Goal: Communication & Community: Connect with others

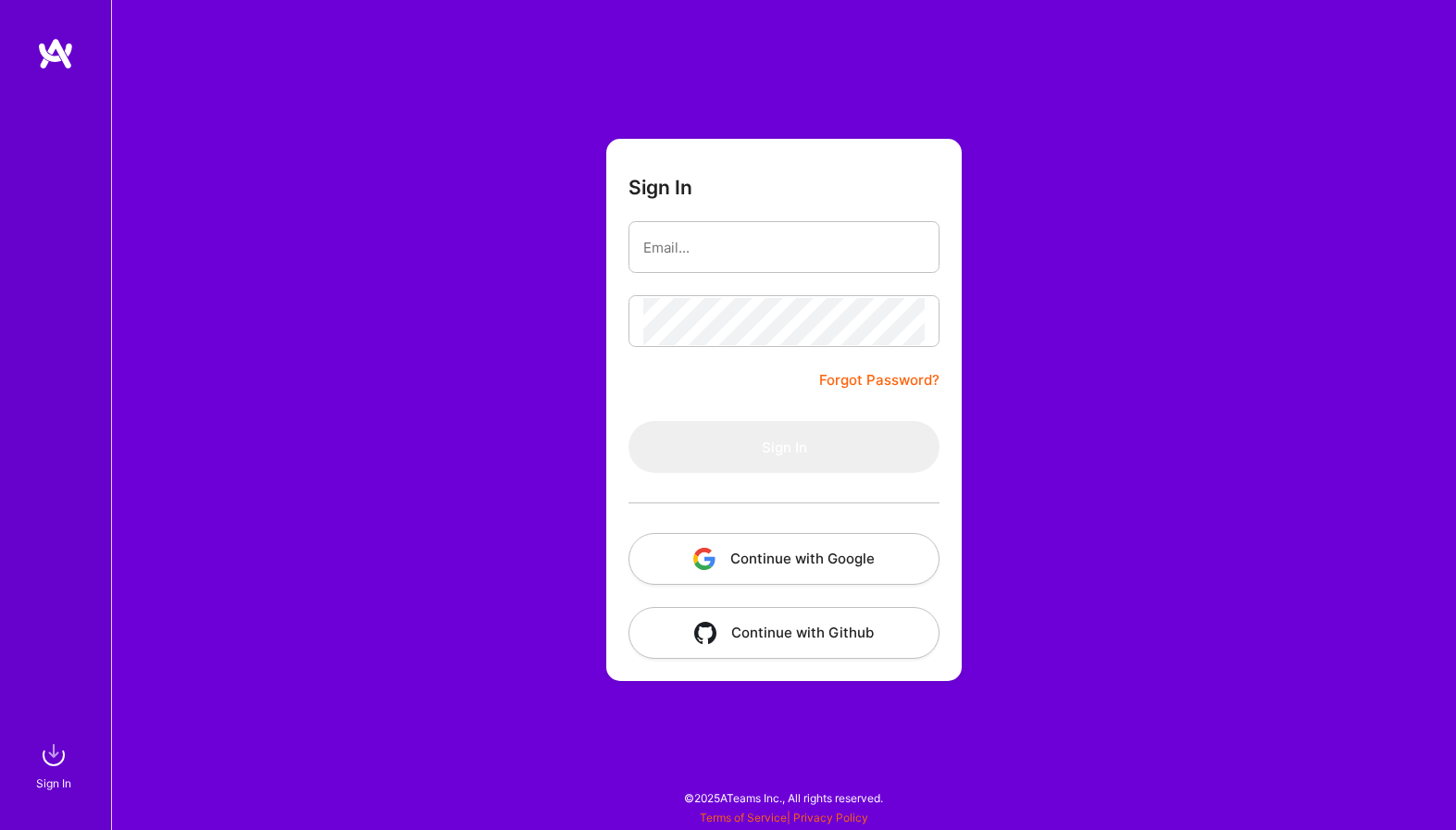
click at [737, 561] on button "Continue with Google" at bounding box center [784, 558] width 311 height 52
click at [763, 575] on button "Continue with Google" at bounding box center [784, 558] width 311 height 52
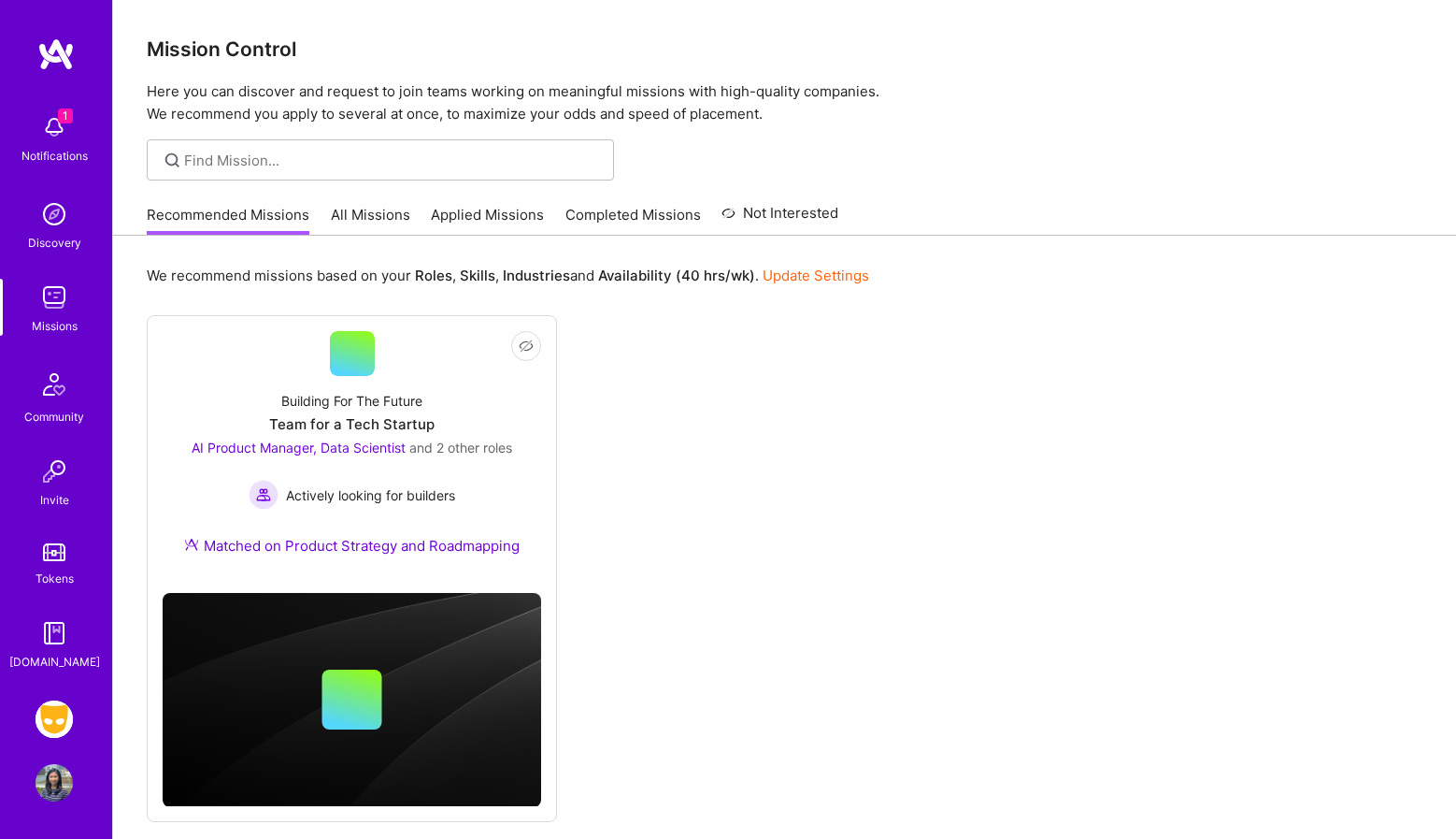
click at [60, 116] on span "1" at bounding box center [65, 115] width 15 height 15
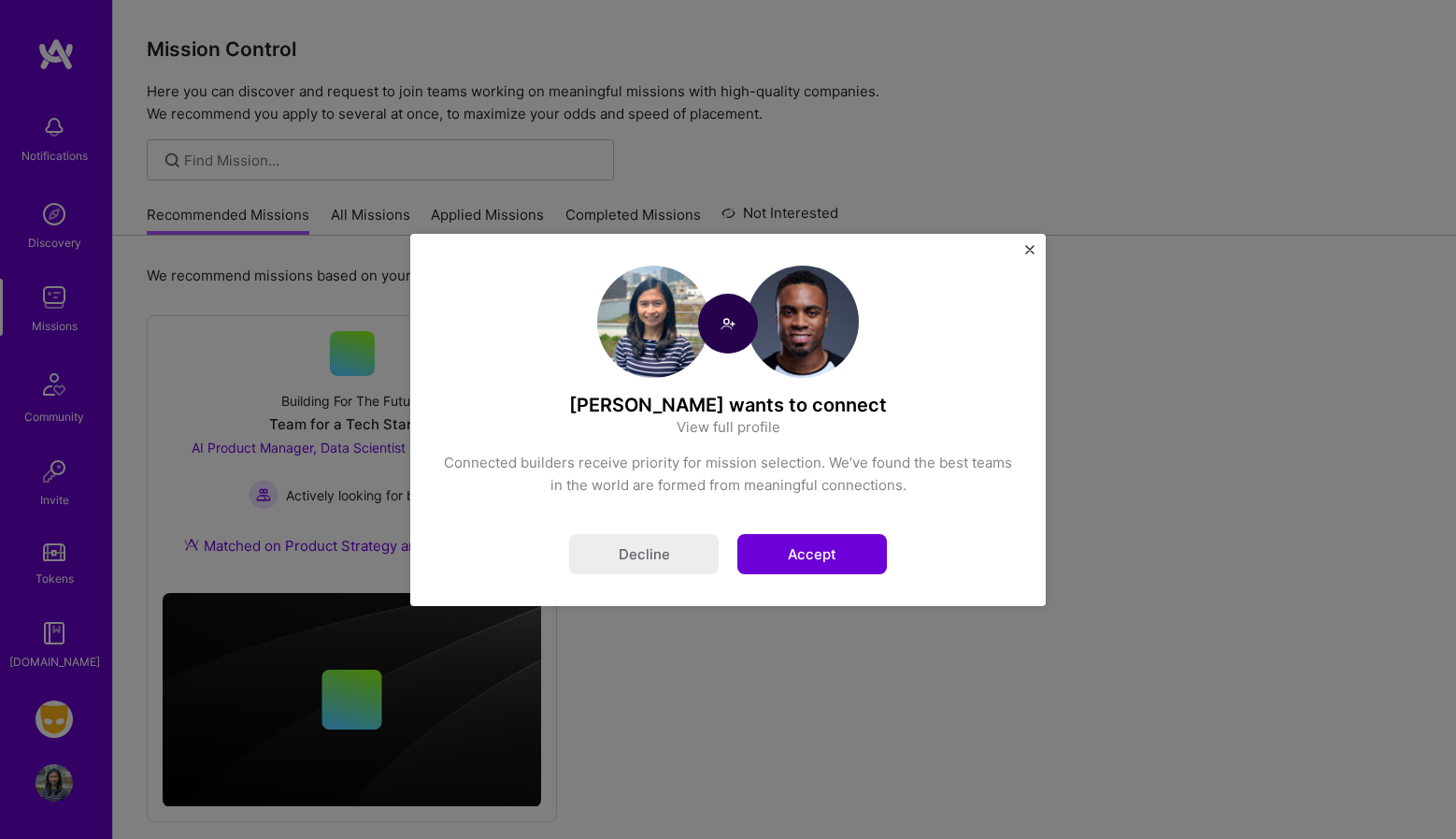
click at [803, 551] on button "Accept" at bounding box center [812, 553] width 150 height 40
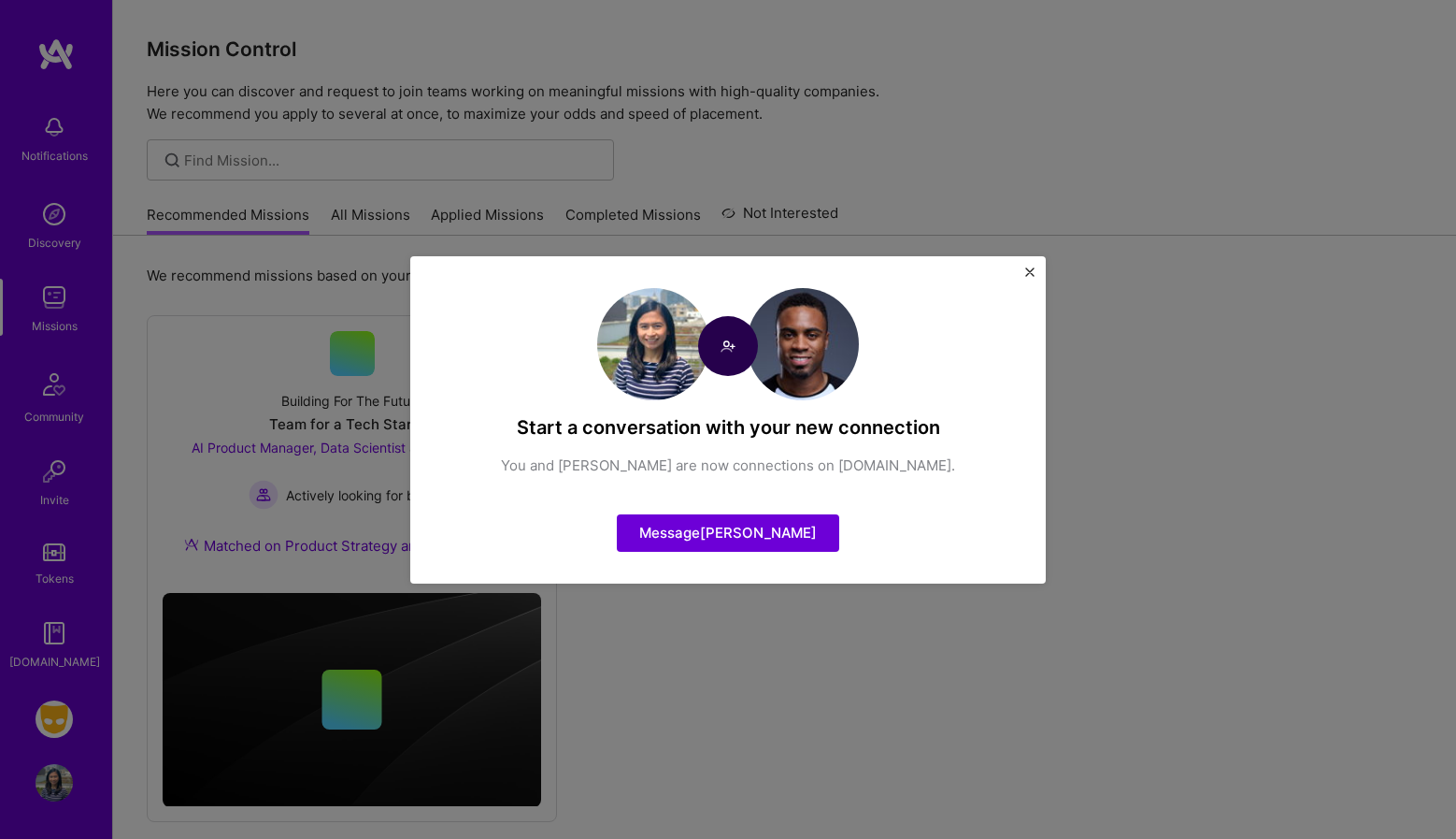
click at [1033, 271] on img "Close" at bounding box center [1029, 271] width 9 height 9
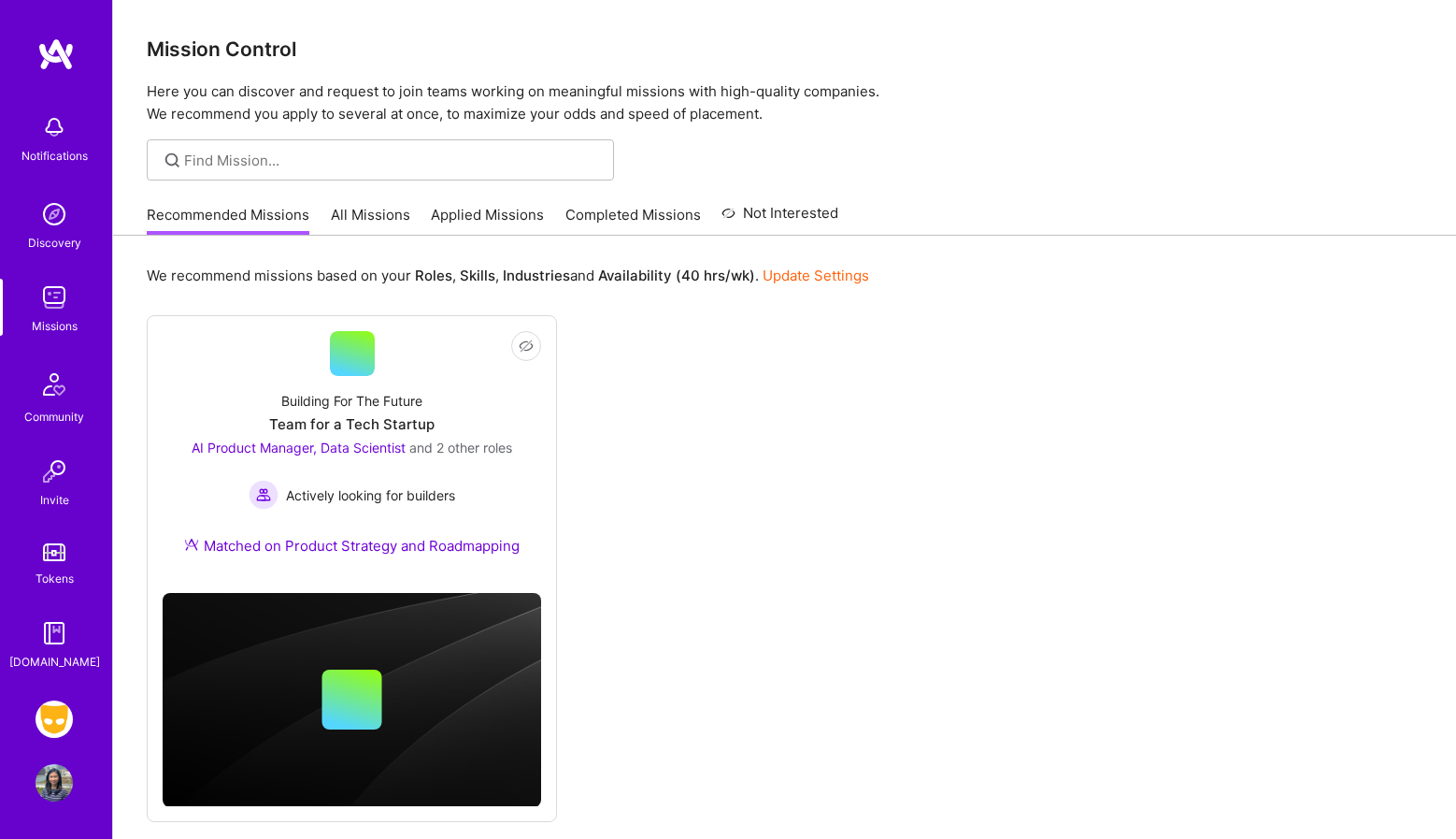
click at [43, 497] on div "Invite" at bounding box center [54, 500] width 29 height 20
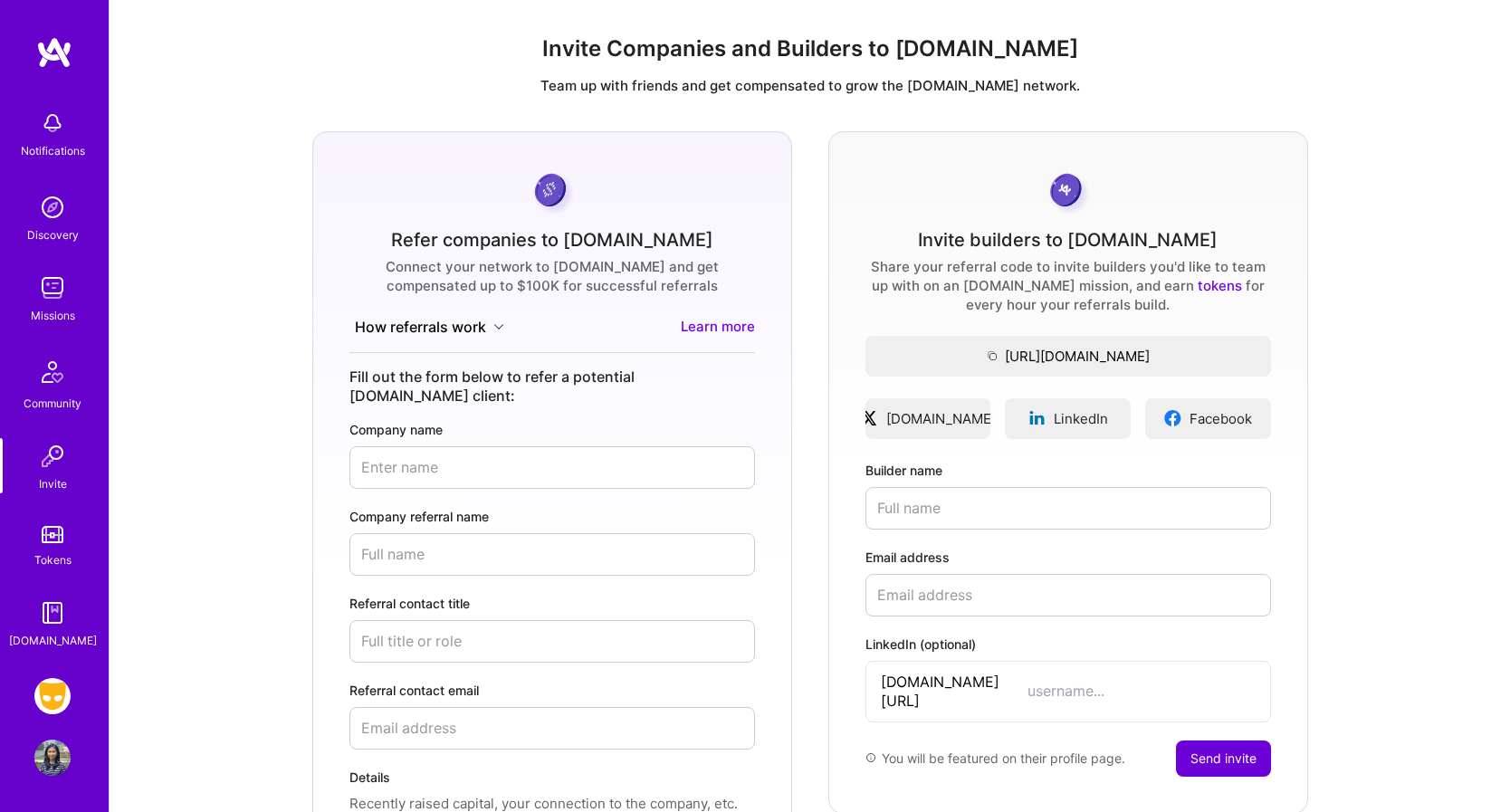
click at [448, 322] on button "How referrals work" at bounding box center [430, 327] width 160 height 21
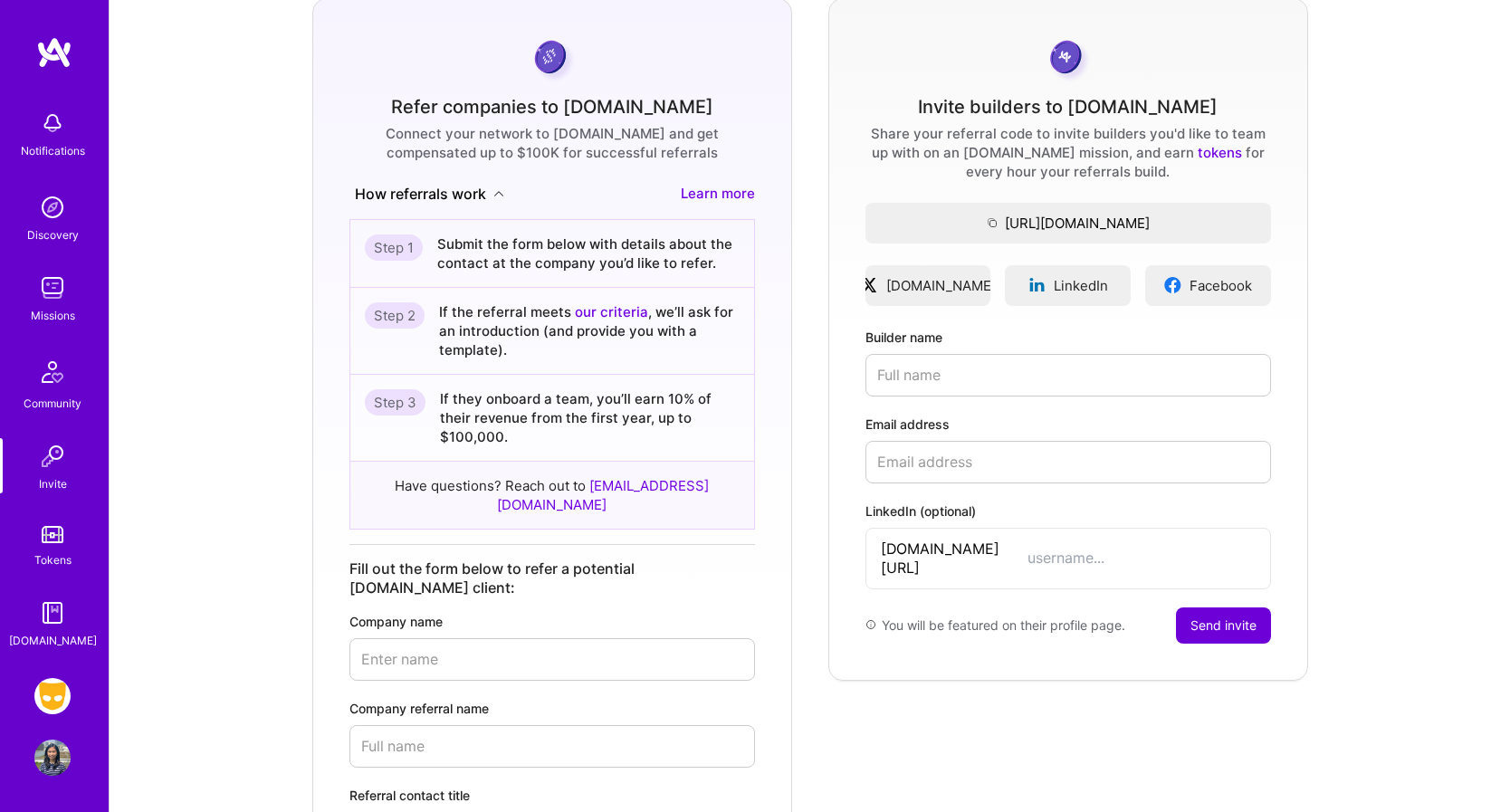
scroll to position [166, 0]
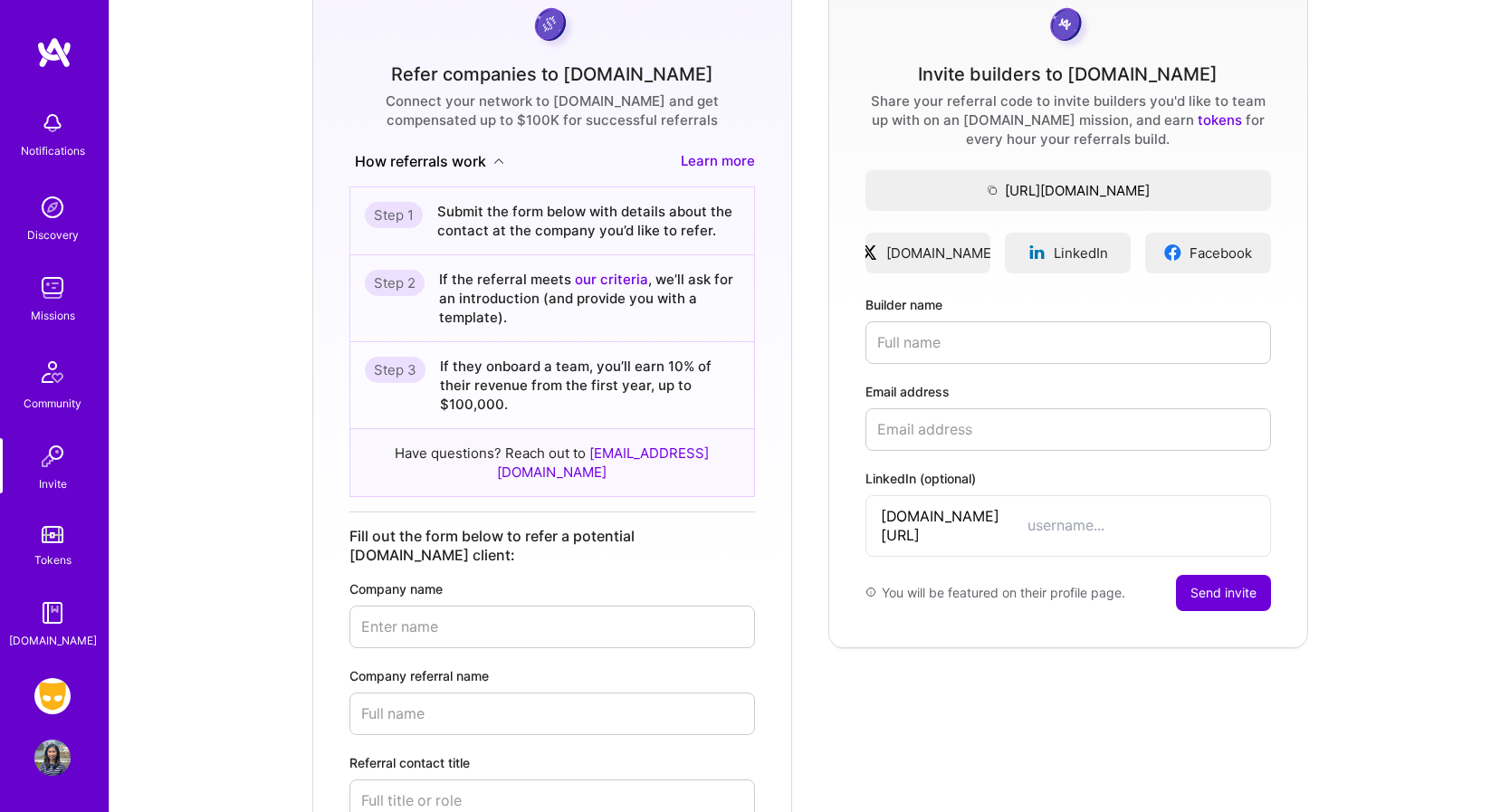
click at [453, 158] on button "How referrals work" at bounding box center [430, 161] width 160 height 21
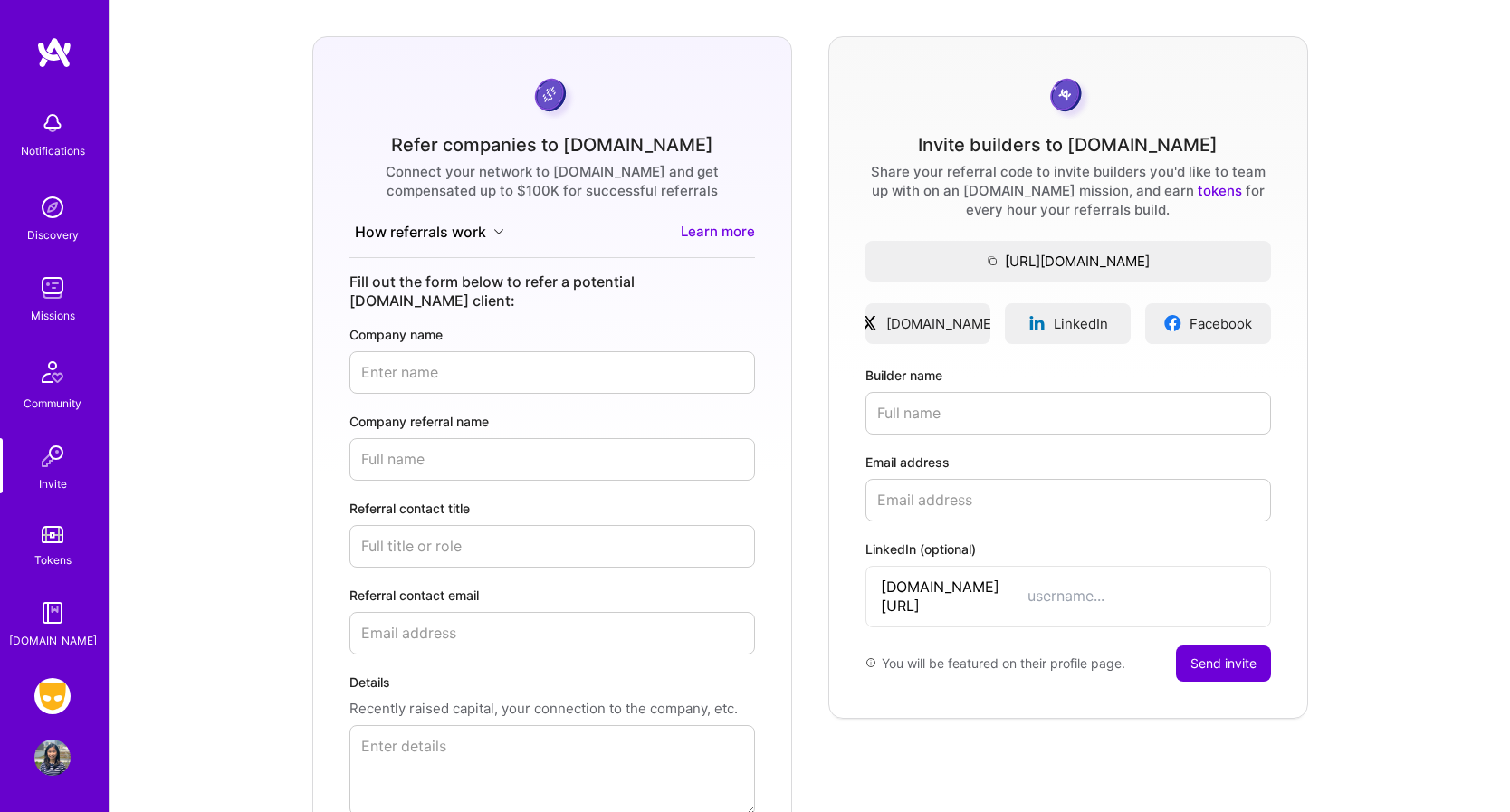
scroll to position [0, 0]
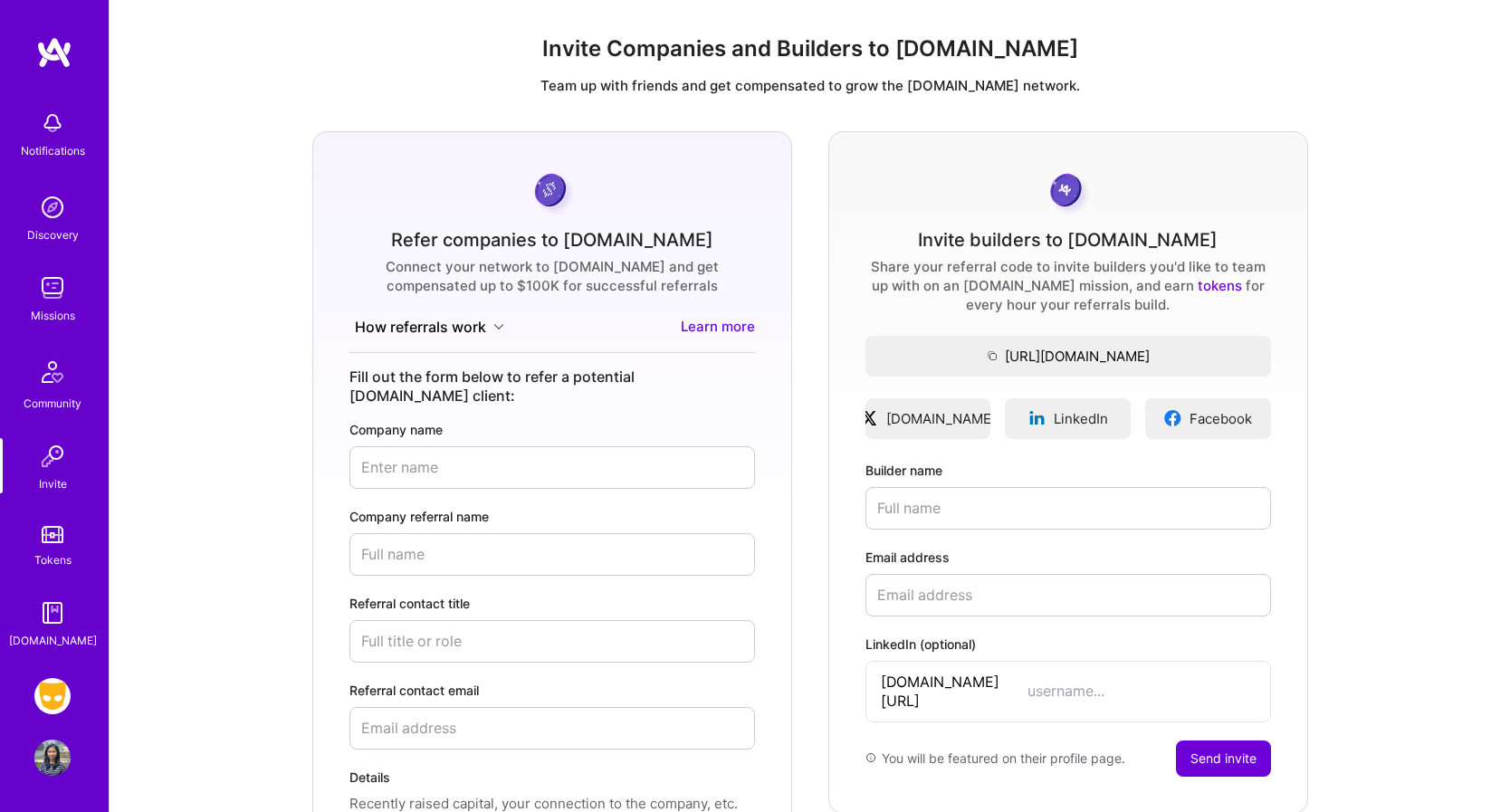
click at [967, 506] on input "Builder name" at bounding box center [1067, 508] width 406 height 43
click at [931, 594] on input "Email address" at bounding box center [1067, 594] width 406 height 43
paste input "kareem.kwong@fastmail.com"
type input "kareem.kwong@fastmail.com"
click at [981, 502] on input "Builder name" at bounding box center [1067, 508] width 406 height 43
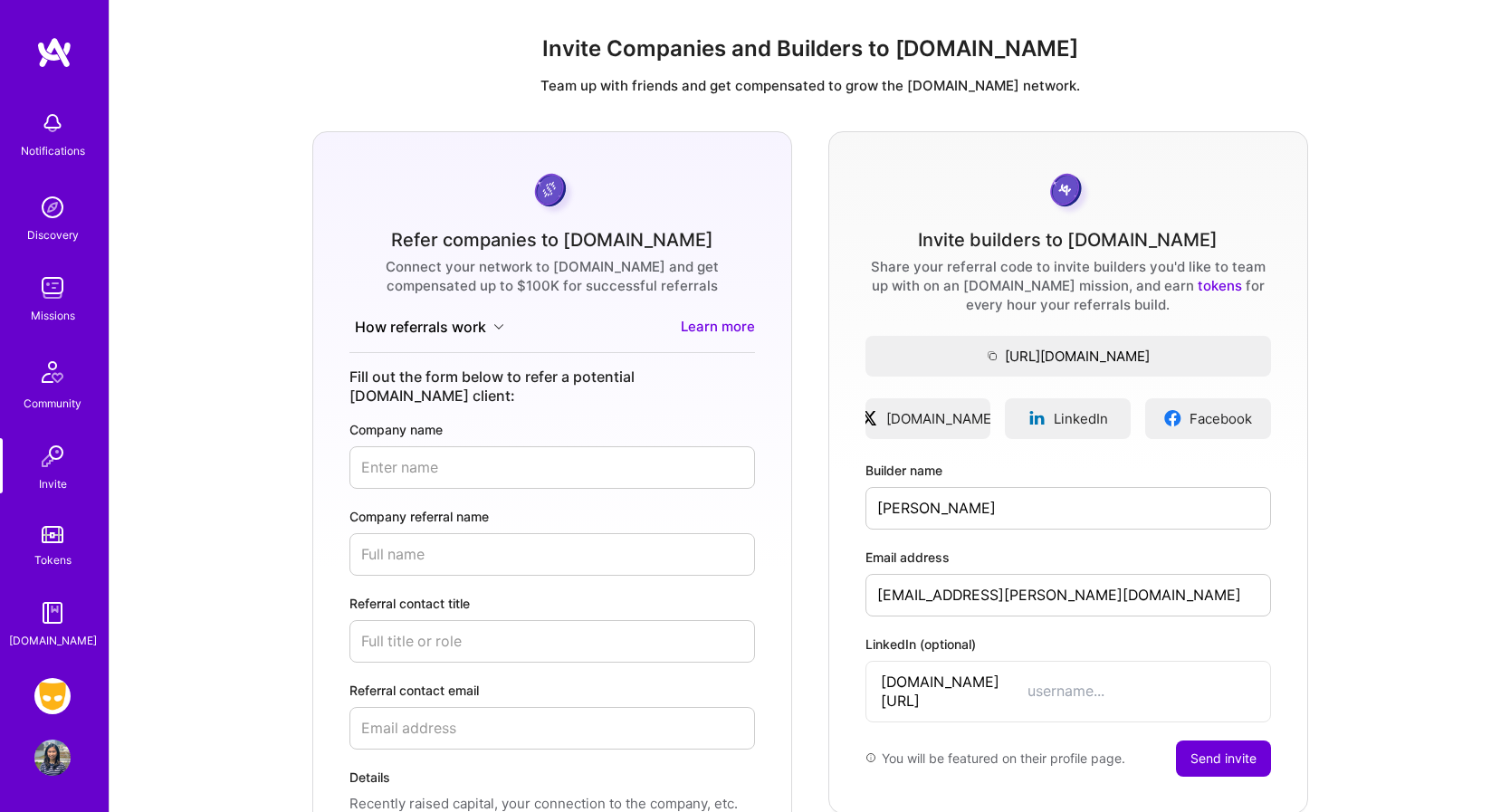
type input "Kareem Kwong"
click at [1374, 432] on div "Refer companies to A.Team Connect your network to A.Team and get compensated up…" at bounding box center [809, 568] width 1372 height 875
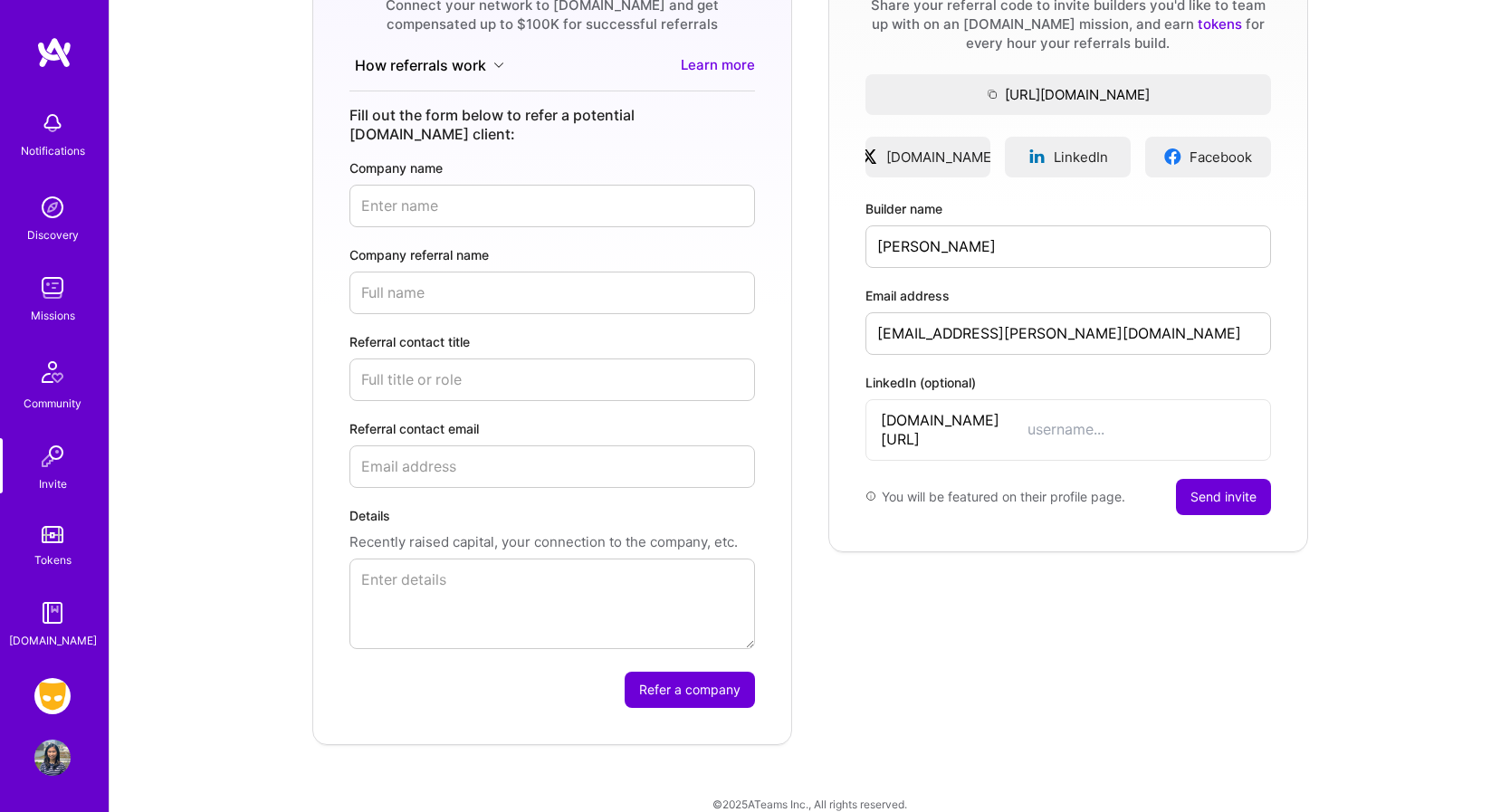
scroll to position [266, 0]
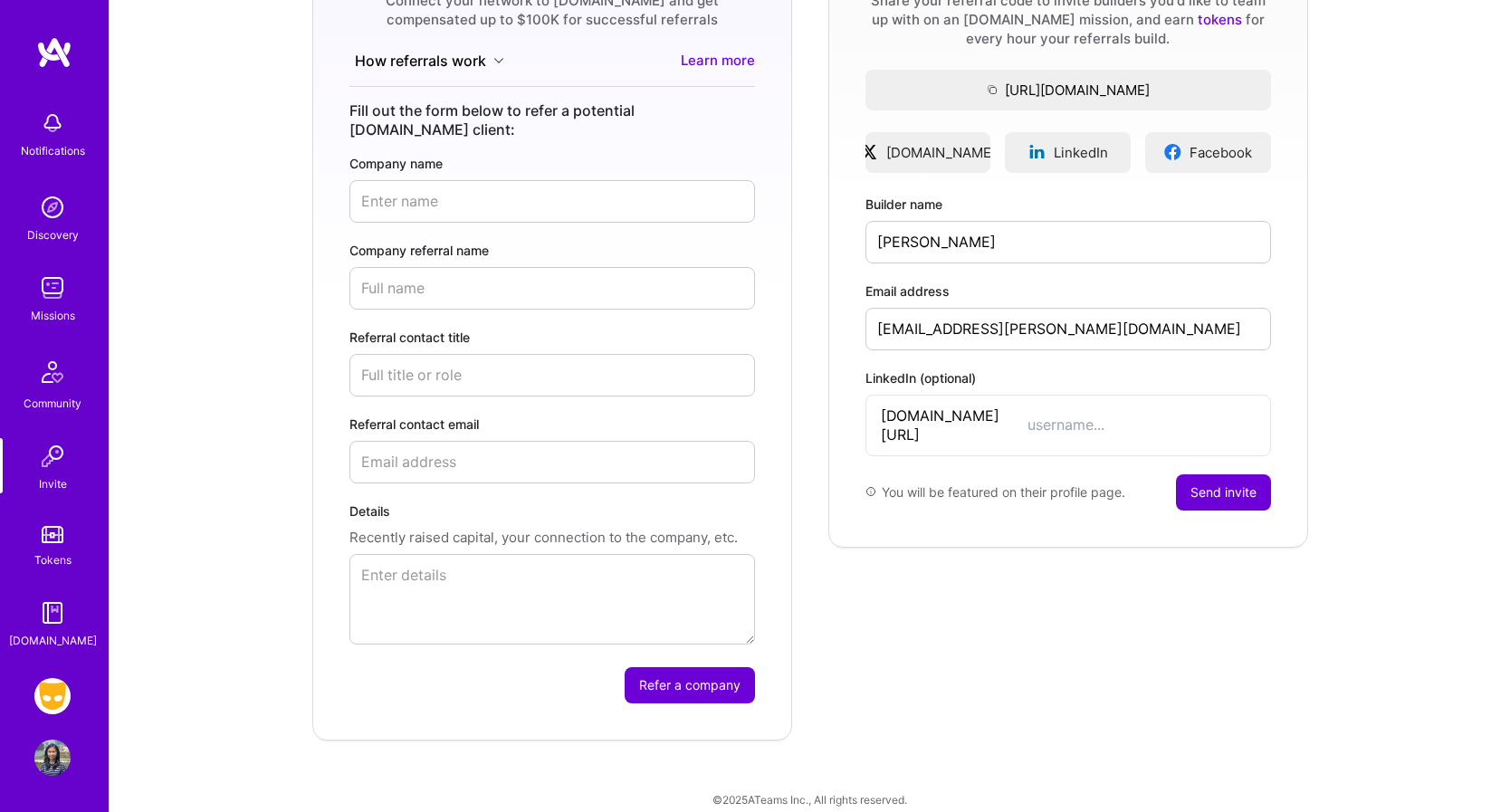
click at [1145, 323] on input "kareem.kwong@fastmail.com" at bounding box center [1067, 328] width 406 height 43
click at [868, 486] on icon at bounding box center [870, 490] width 10 height 10
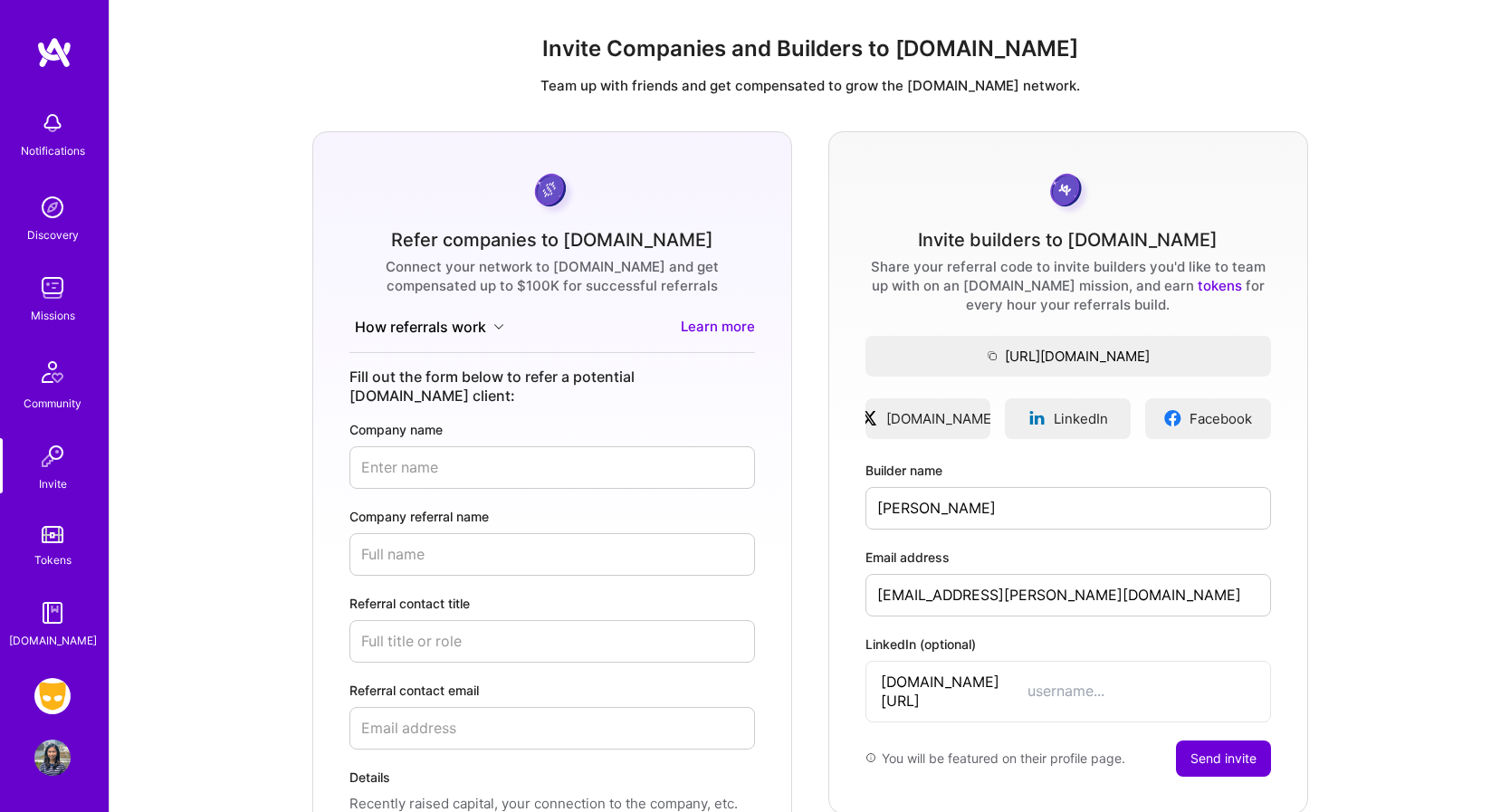
scroll to position [27, 0]
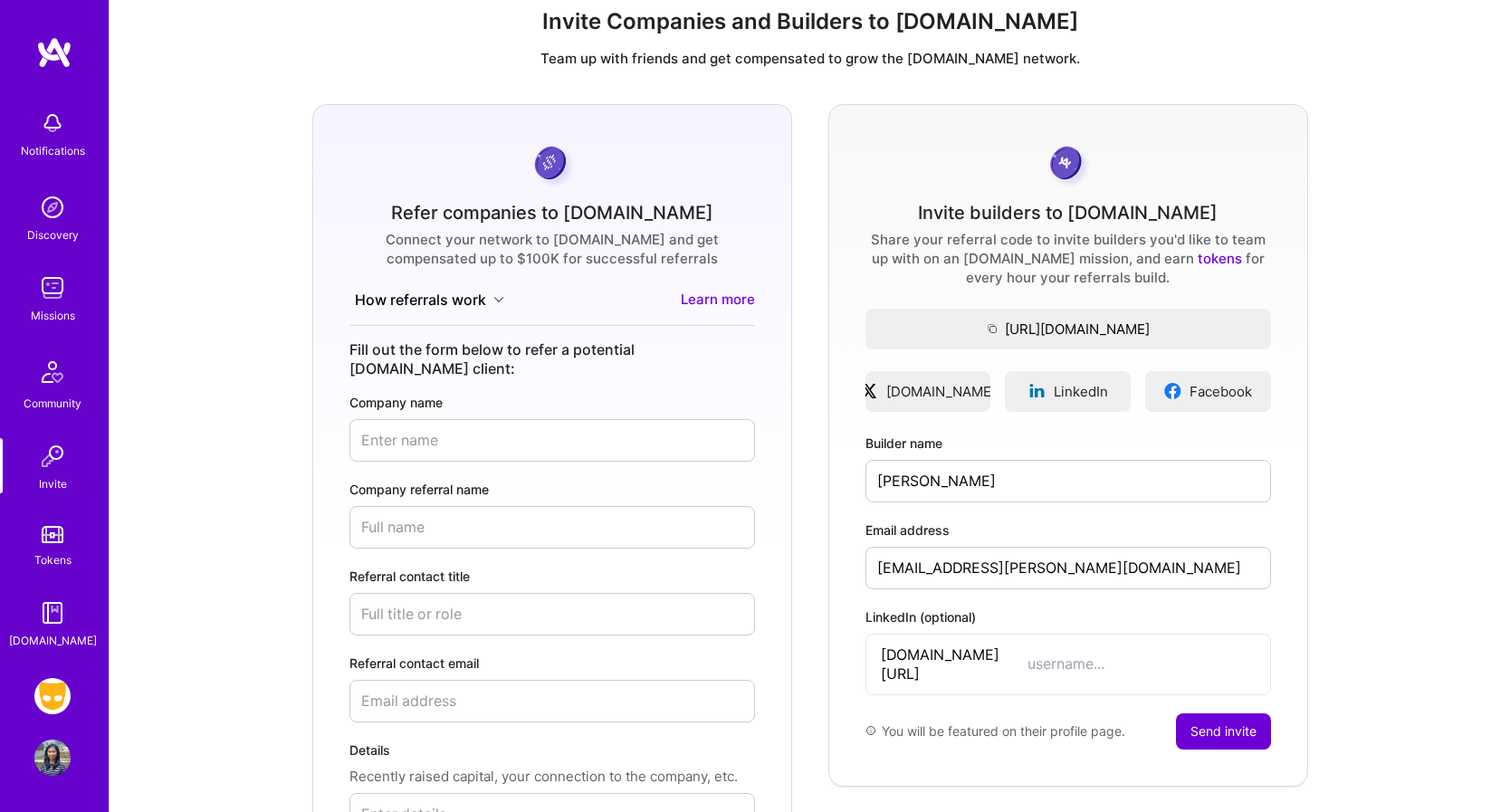
click at [1034, 480] on input "Kareem Kwong" at bounding box center [1067, 481] width 406 height 43
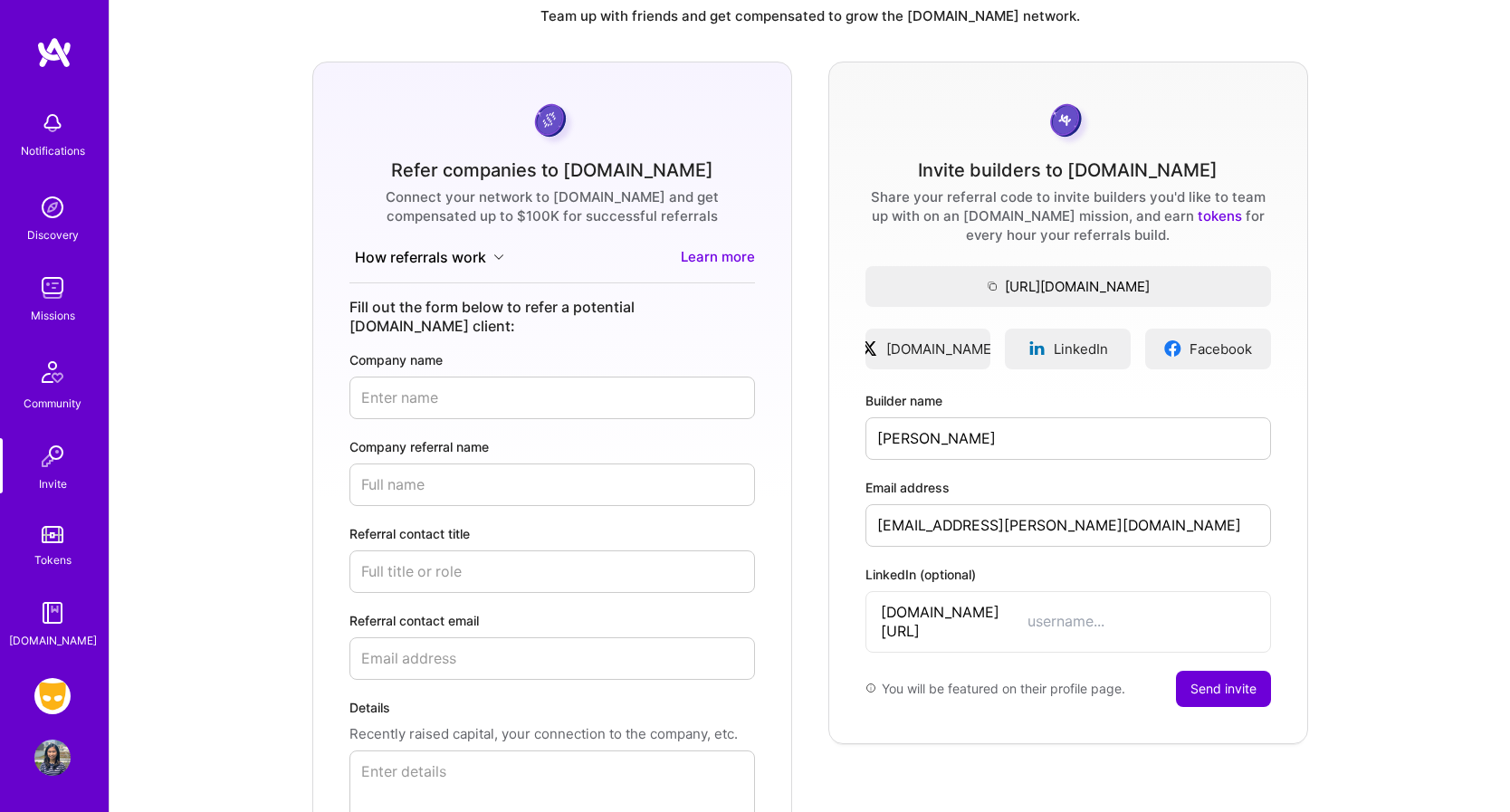
scroll to position [76, 0]
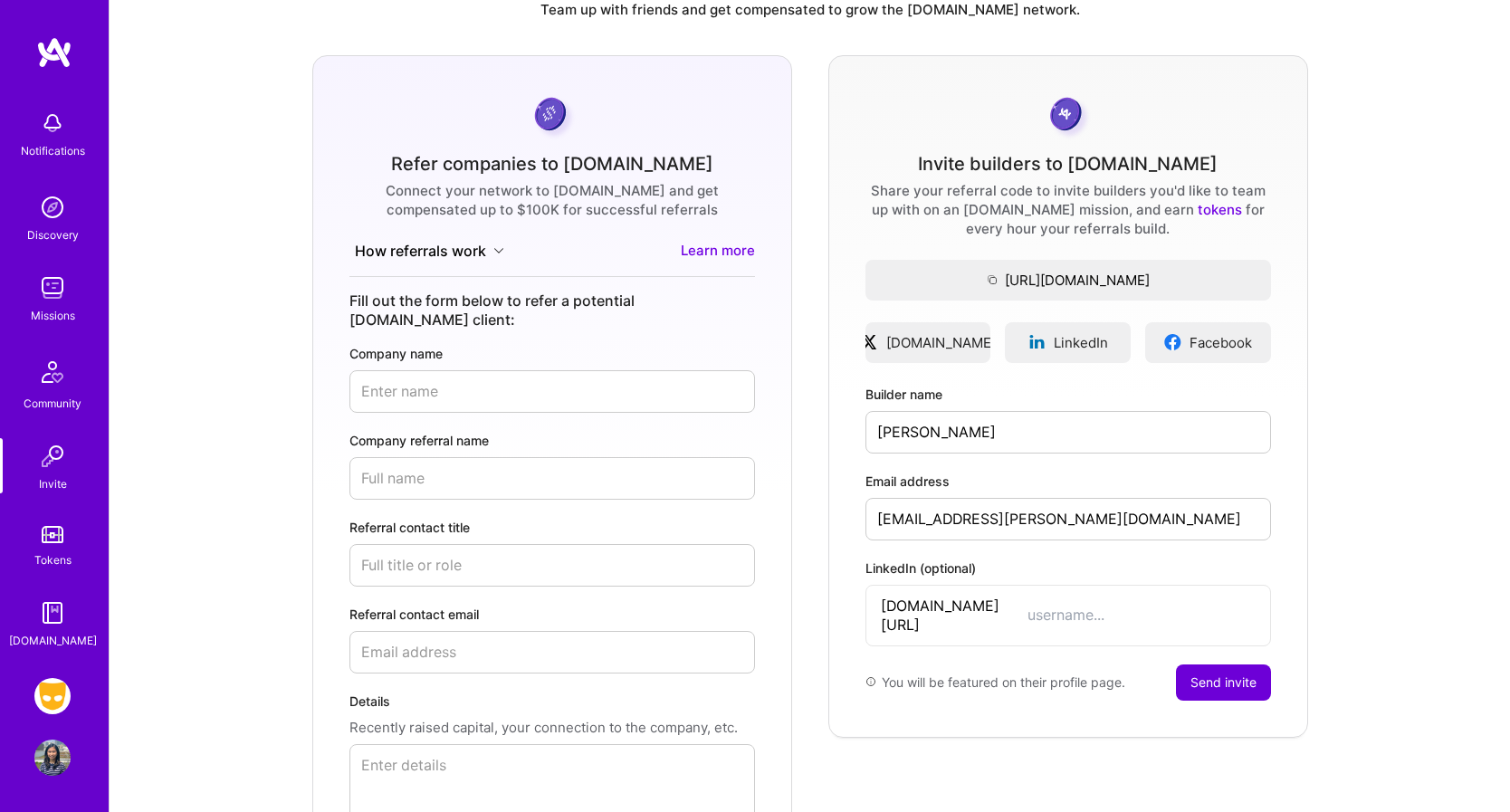
click at [1087, 517] on input "kareem.kwong@fastmail.com" at bounding box center [1067, 519] width 406 height 43
click at [1072, 609] on input "LinkedIn (optional)" at bounding box center [1141, 614] width 228 height 19
click at [1225, 677] on button "Send invite" at bounding box center [1224, 682] width 95 height 36
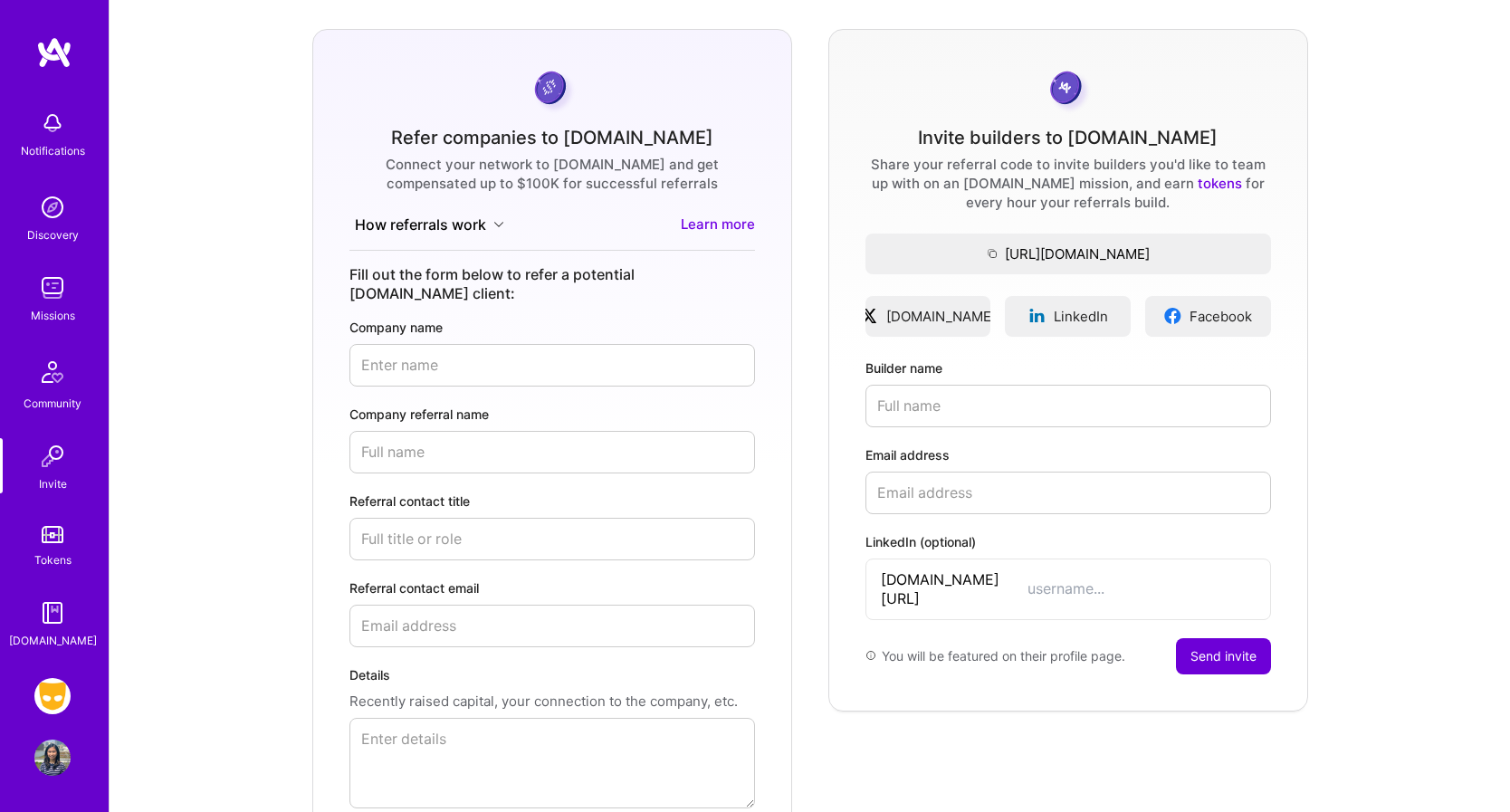
scroll to position [73, 0]
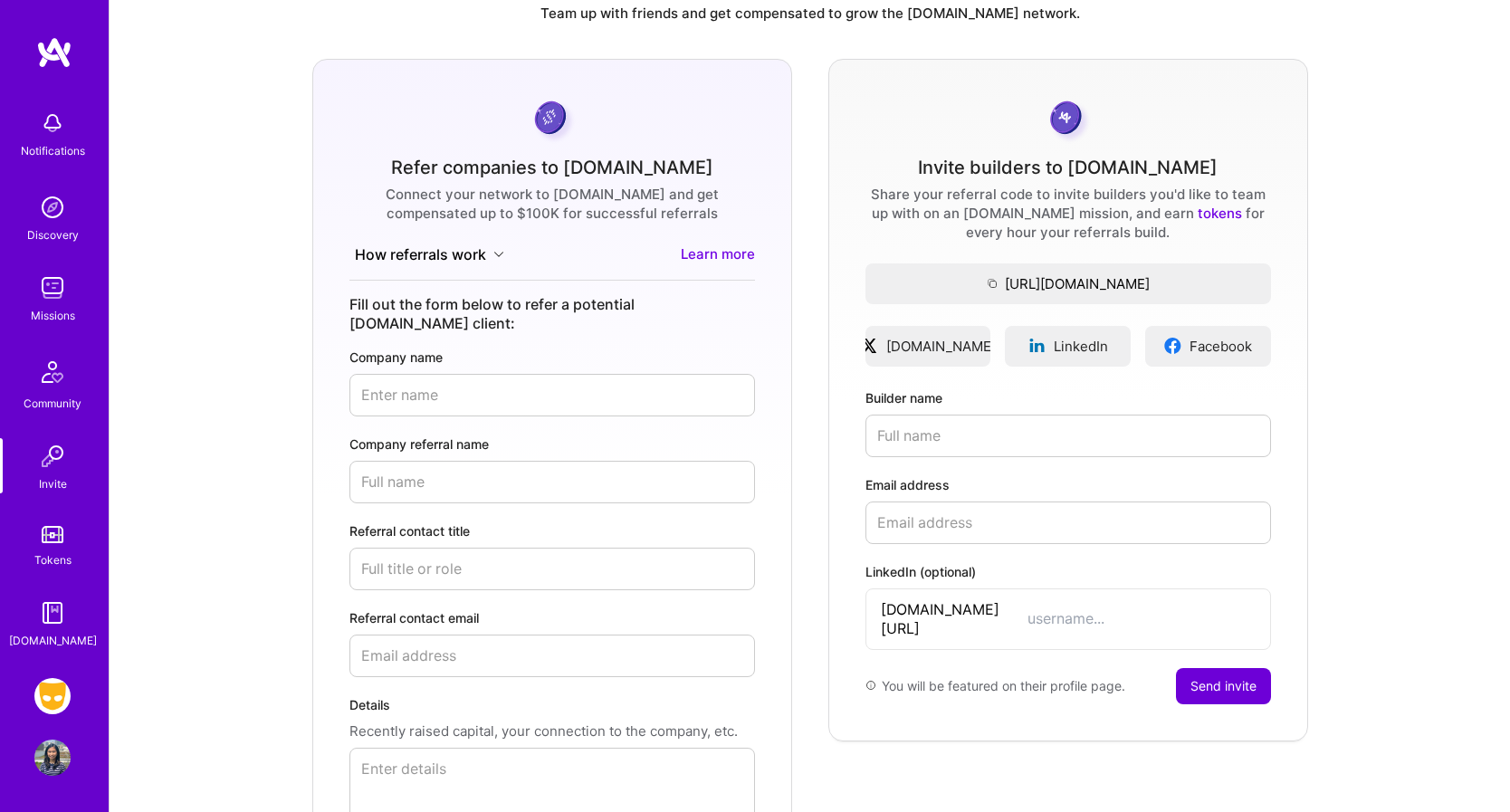
click at [52, 699] on img at bounding box center [52, 696] width 36 height 36
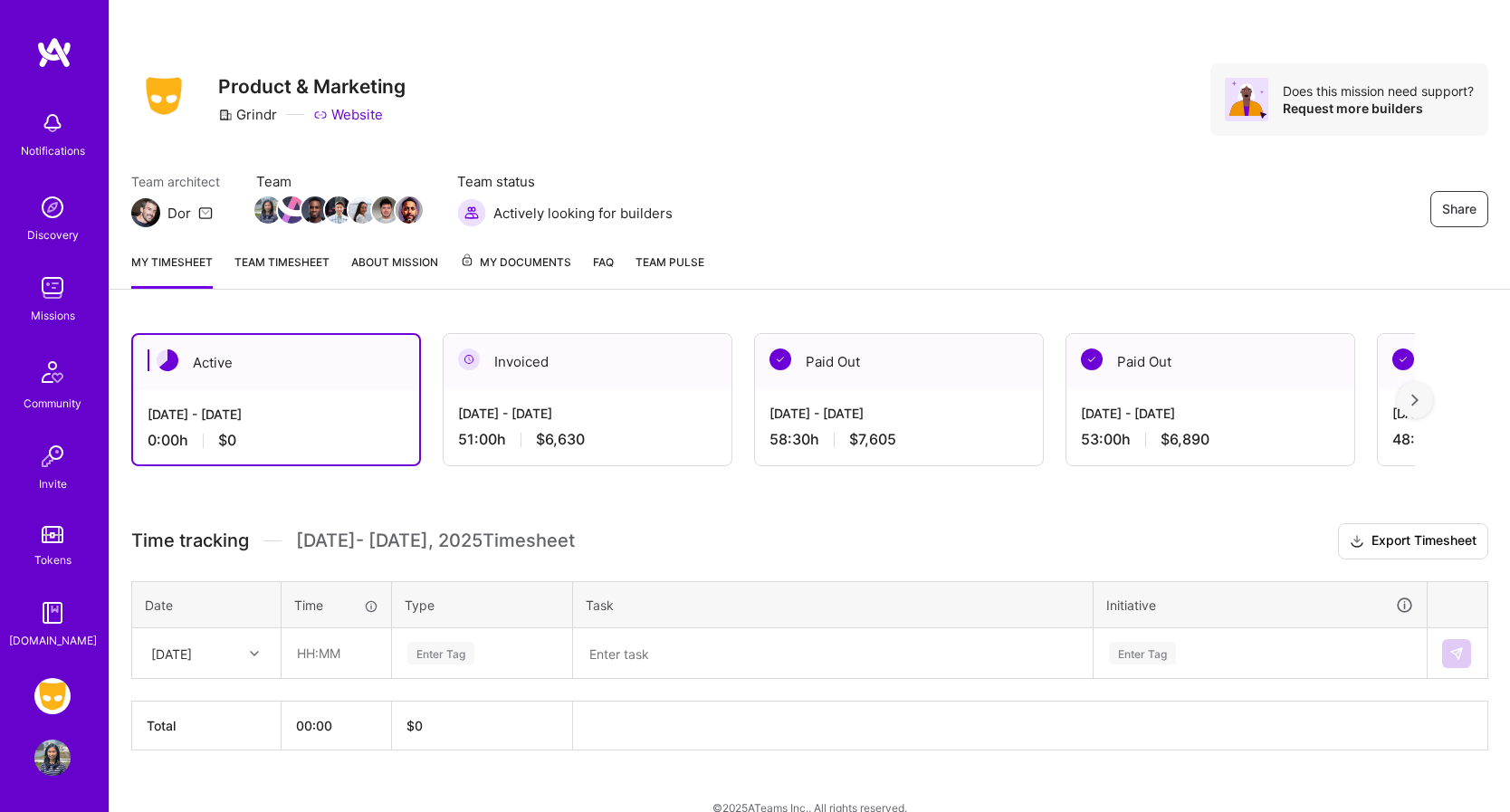
click at [52, 760] on img at bounding box center [52, 758] width 36 height 36
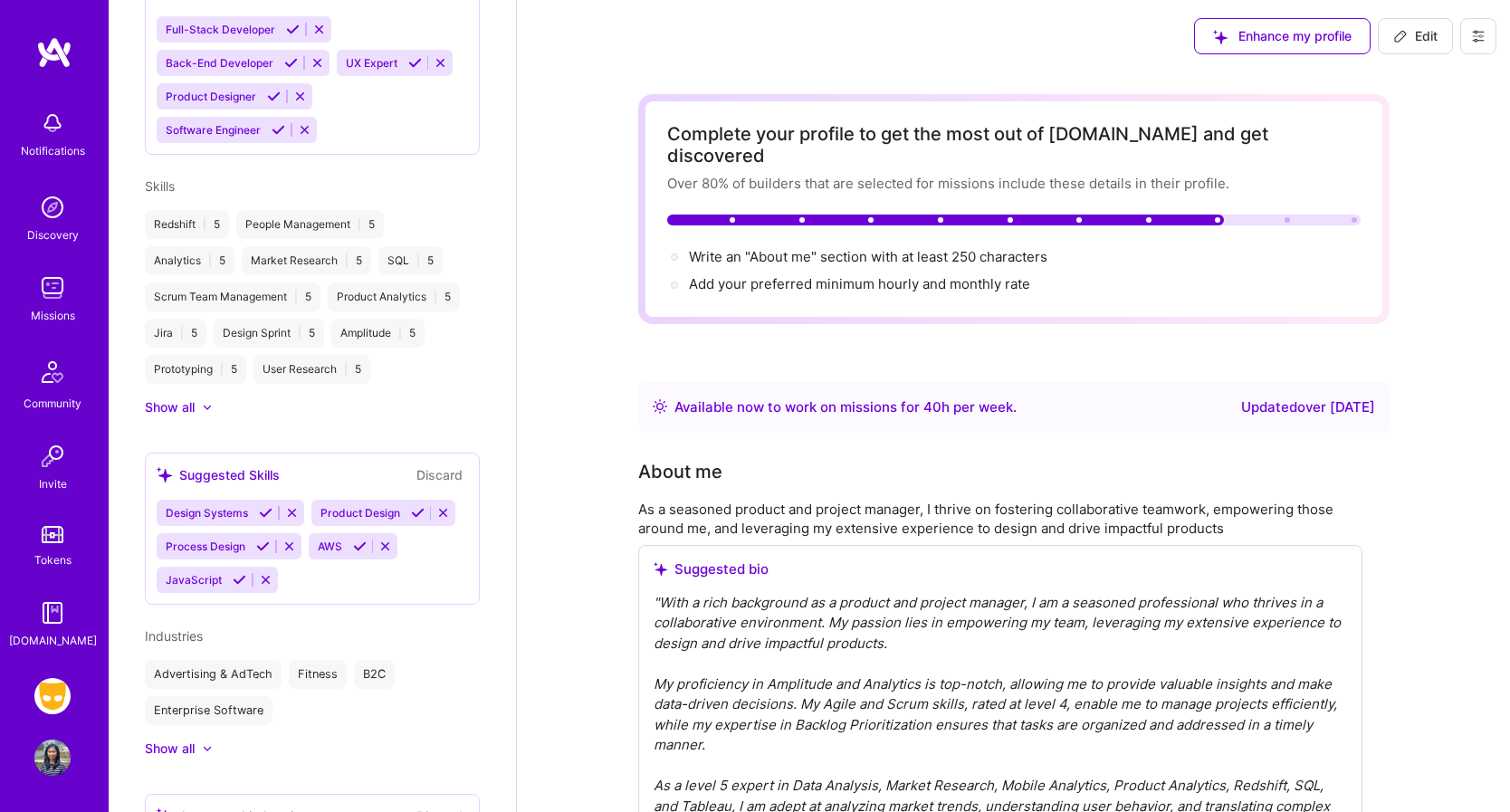
scroll to position [1078, 0]
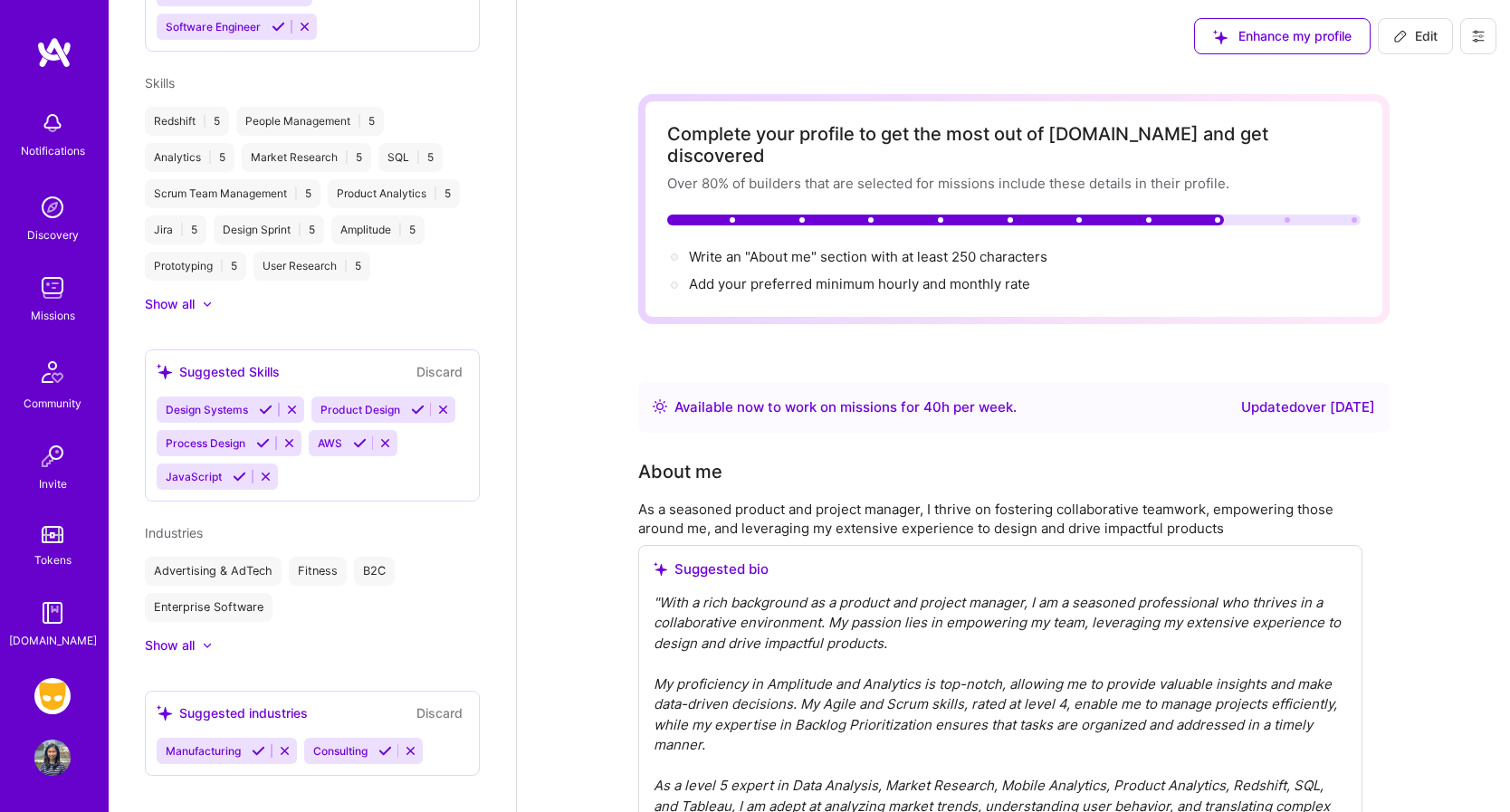
click at [53, 683] on img at bounding box center [52, 696] width 36 height 36
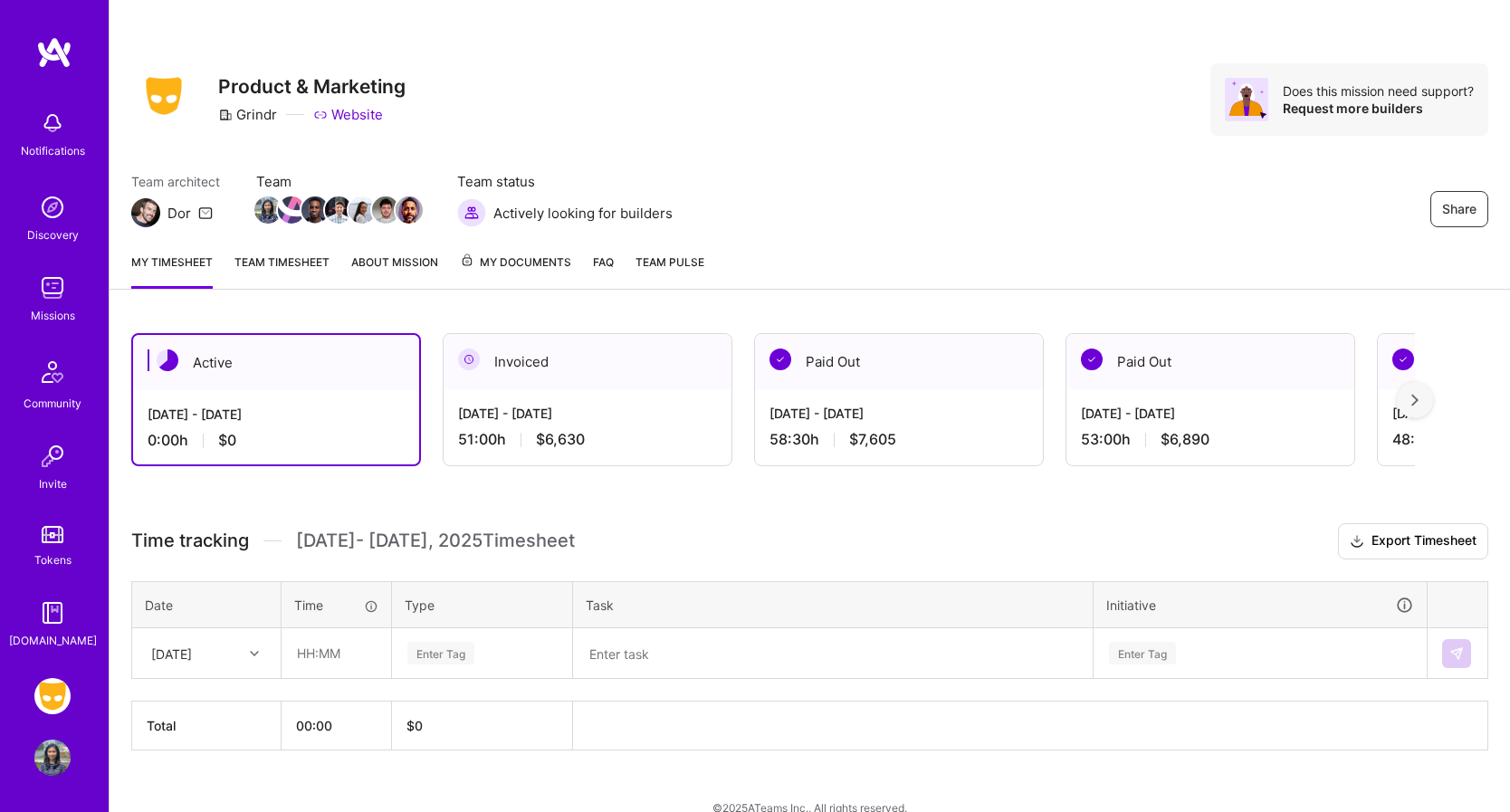
click at [50, 116] on img at bounding box center [52, 123] width 36 height 36
click at [73, 40] on link at bounding box center [54, 52] width 109 height 32
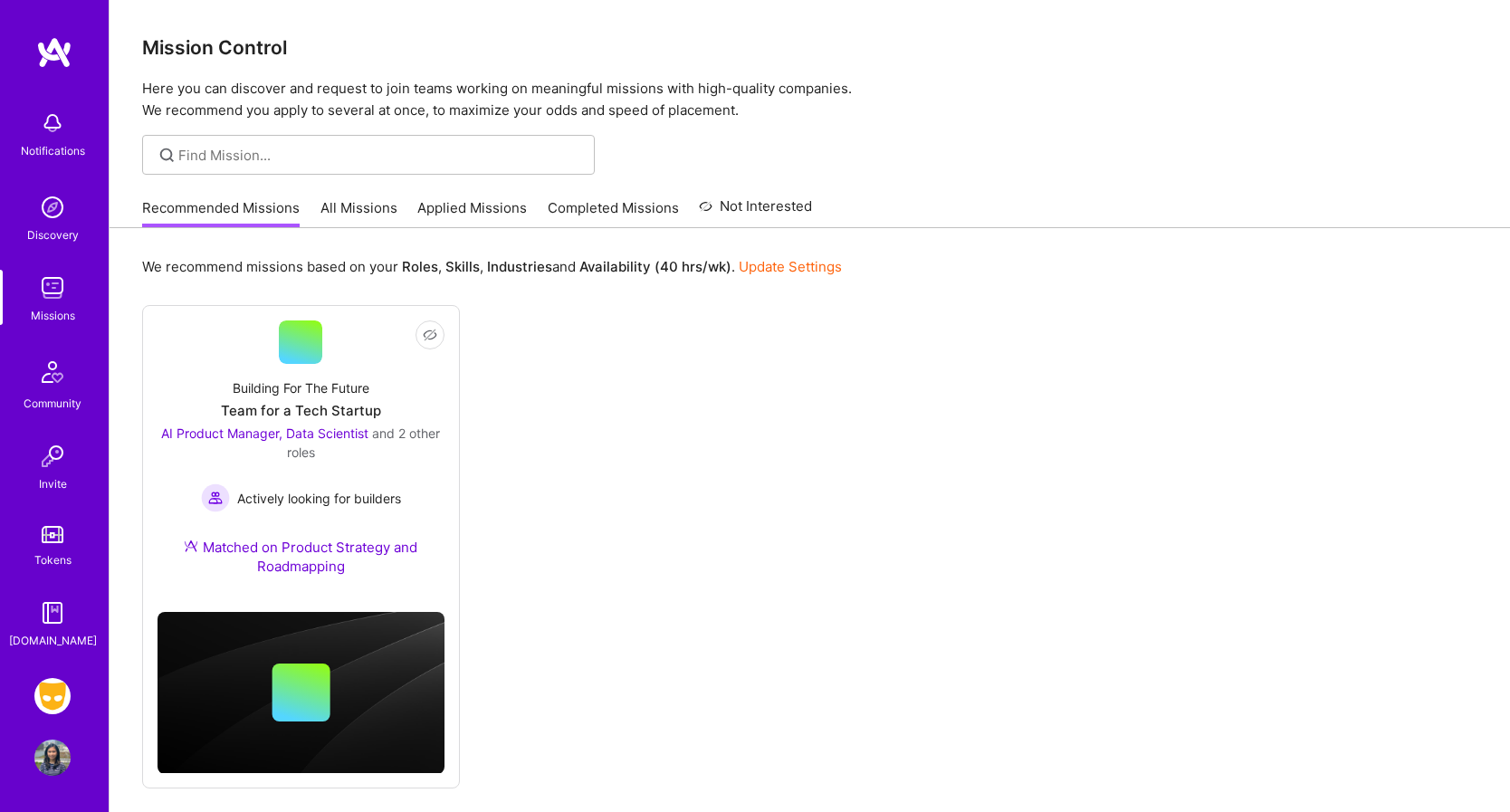
click at [48, 757] on img at bounding box center [52, 758] width 36 height 36
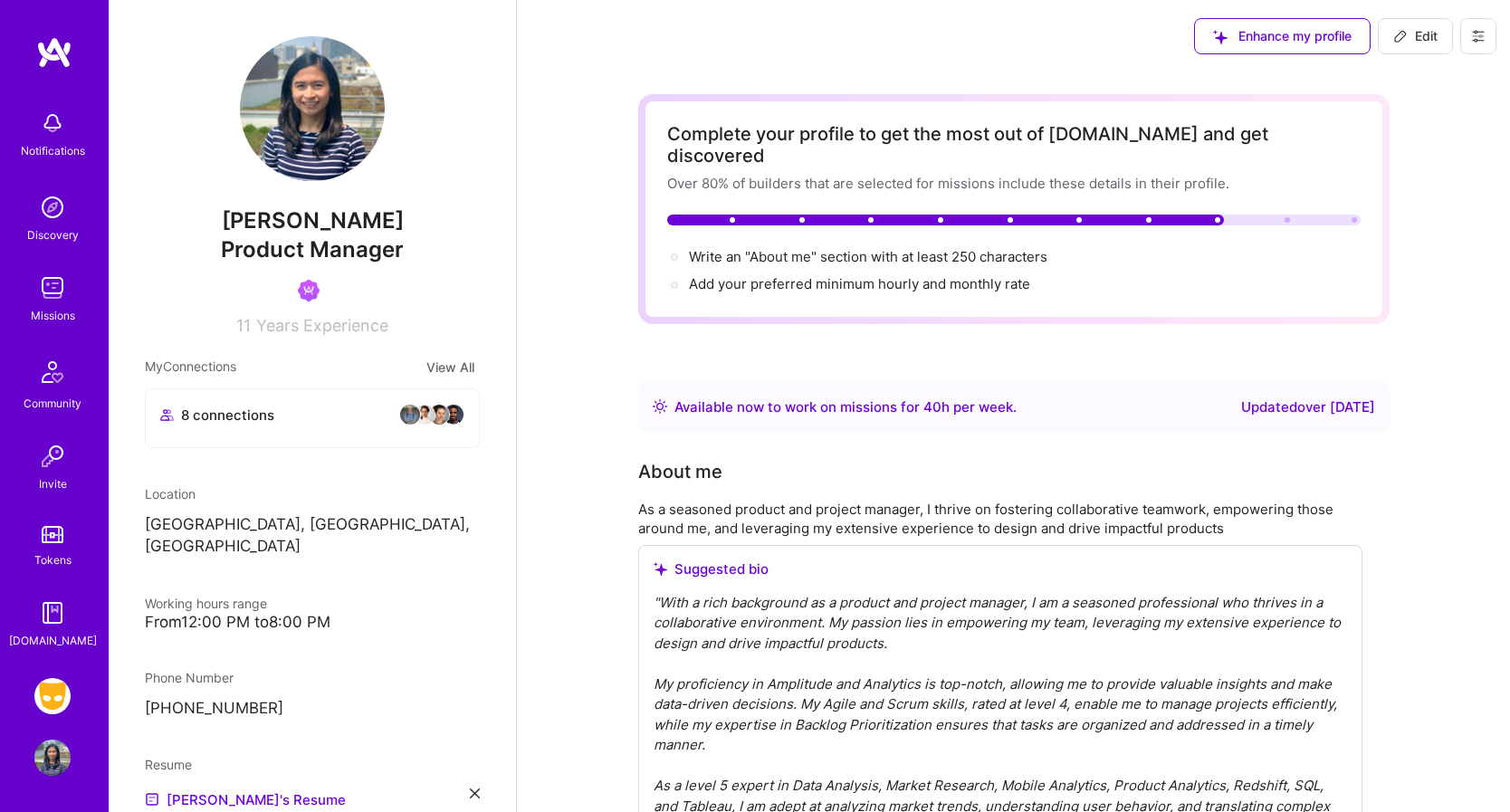
click at [57, 695] on img at bounding box center [52, 696] width 36 height 36
